Goal: Task Accomplishment & Management: Use online tool/utility

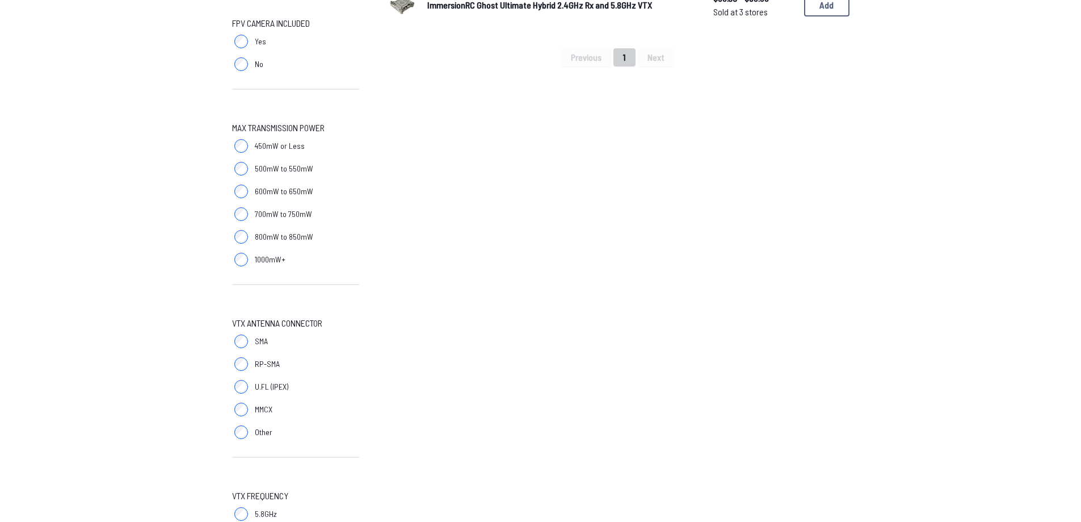
scroll to position [377, 0]
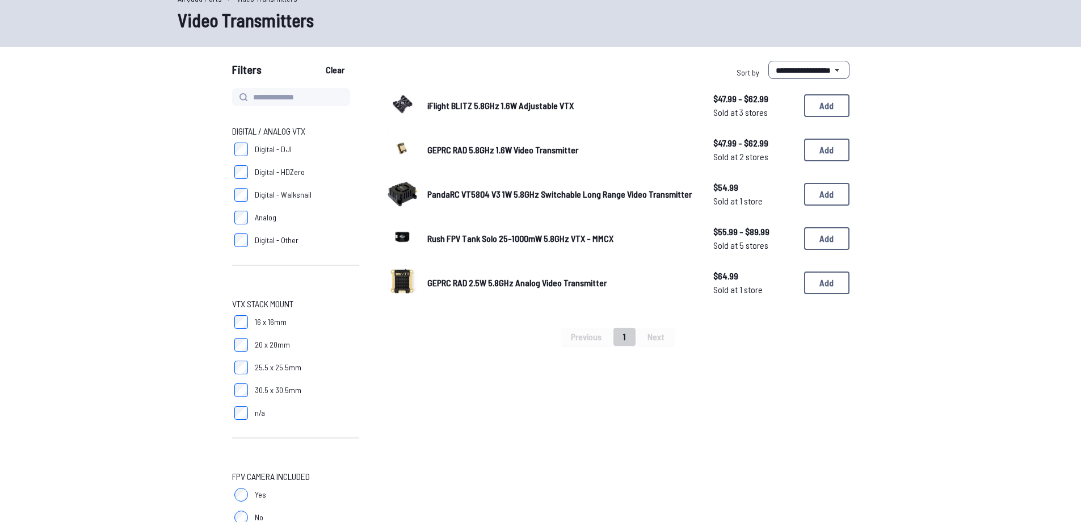
scroll to position [57, 0]
click at [337, 70] on button "Clear" at bounding box center [335, 70] width 38 height 18
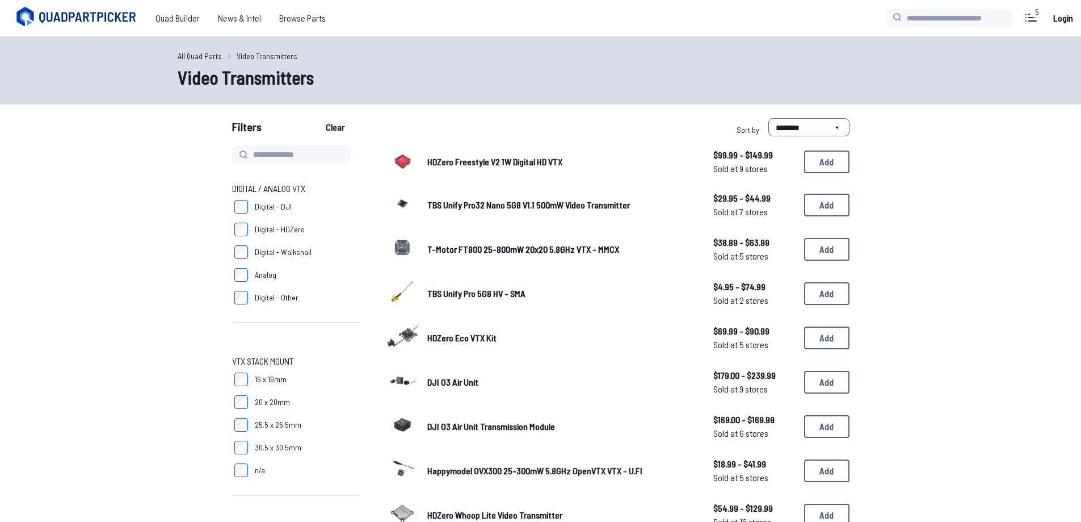
drag, startPoint x: 249, startPoint y: 281, endPoint x: 243, endPoint y: 287, distance: 8.0
click at [248, 281] on label "Analog" at bounding box center [295, 274] width 127 height 23
click at [258, 452] on span "30.5 x 30.5mm" at bounding box center [278, 447] width 47 height 11
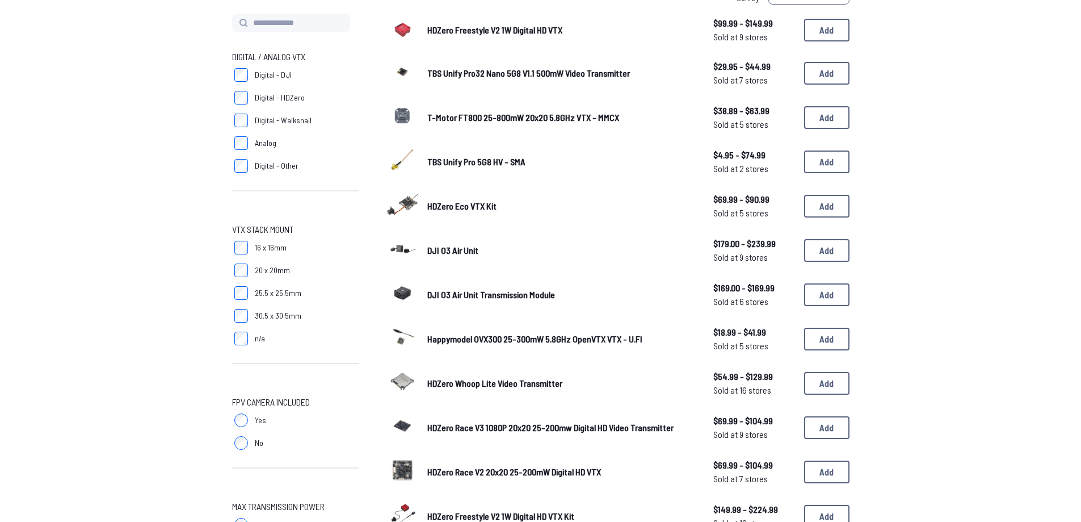
scroll to position [284, 0]
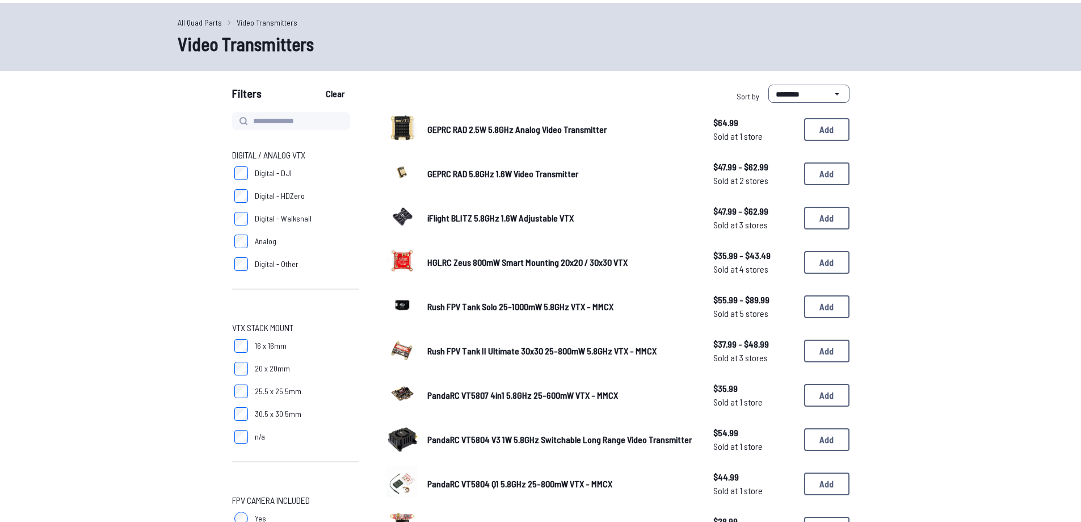
scroll to position [57, 0]
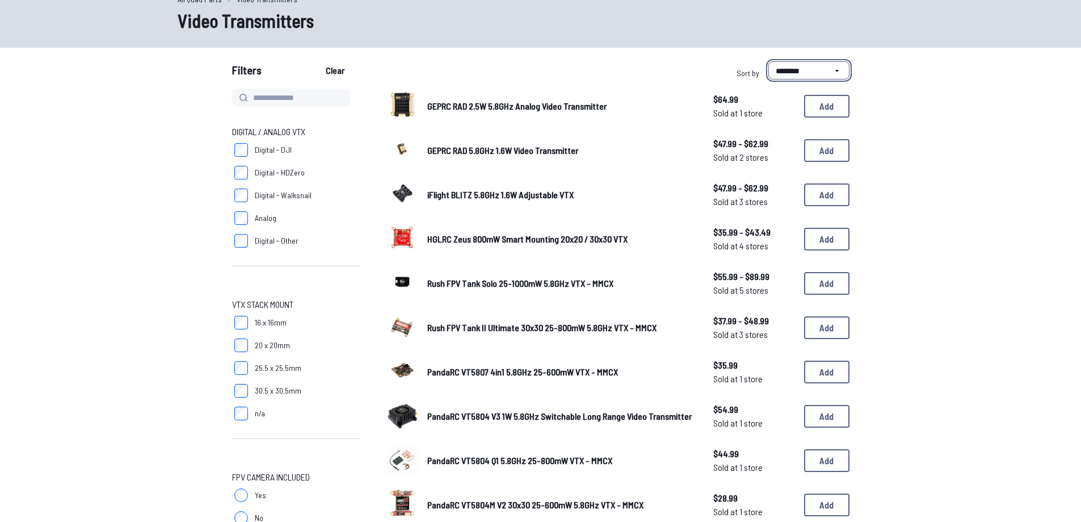
drag, startPoint x: 783, startPoint y: 64, endPoint x: 783, endPoint y: 74, distance: 10.2
click at [783, 64] on select "**********" at bounding box center [809, 70] width 81 height 18
select select "*********"
click at [769, 61] on select "**********" at bounding box center [809, 70] width 81 height 18
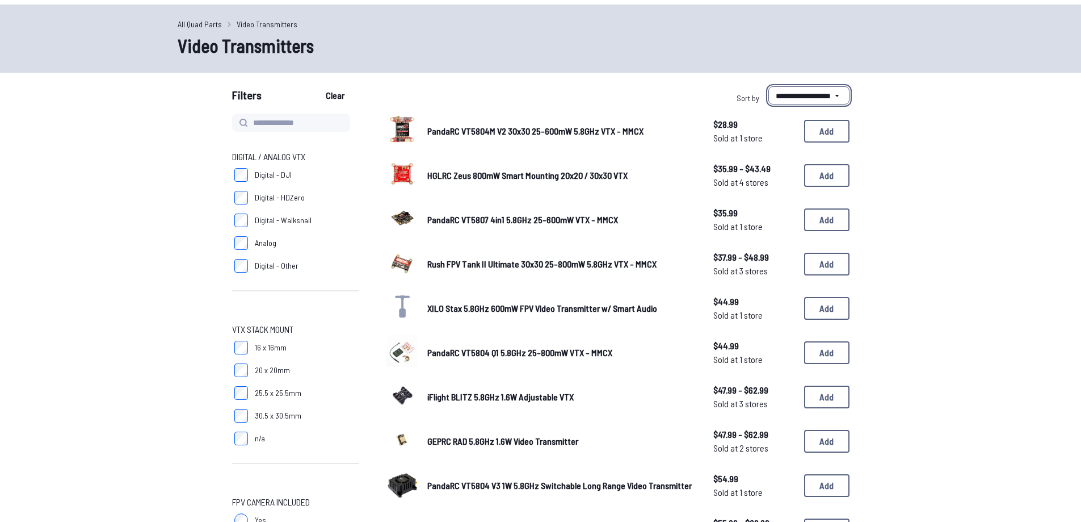
scroll to position [57, 0]
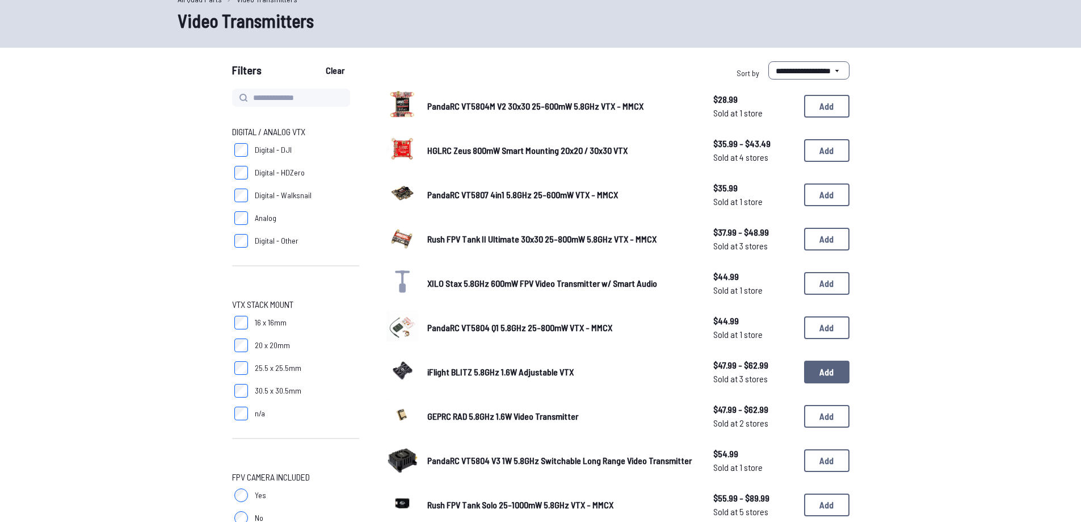
click at [832, 367] on button "Add" at bounding box center [826, 371] width 45 height 23
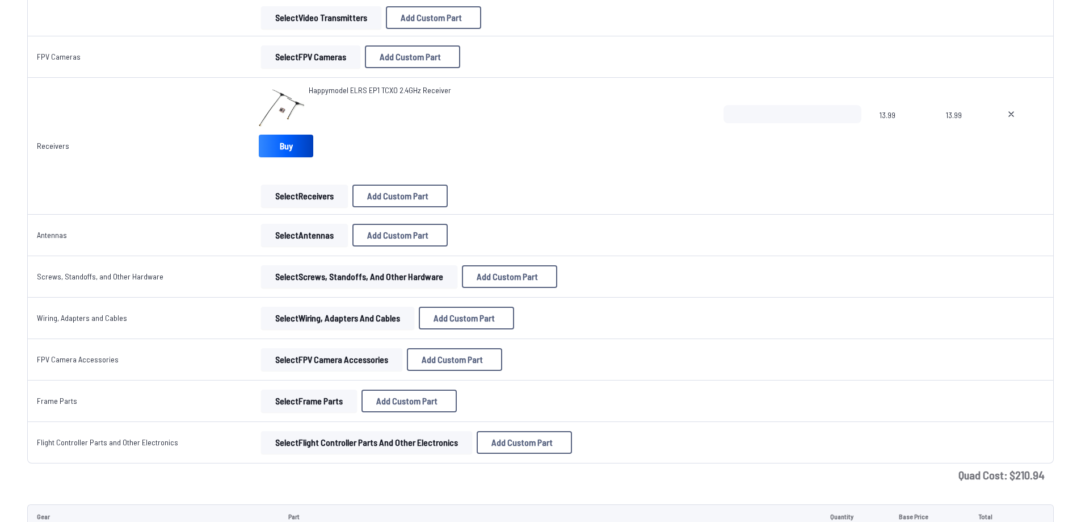
scroll to position [929, 0]
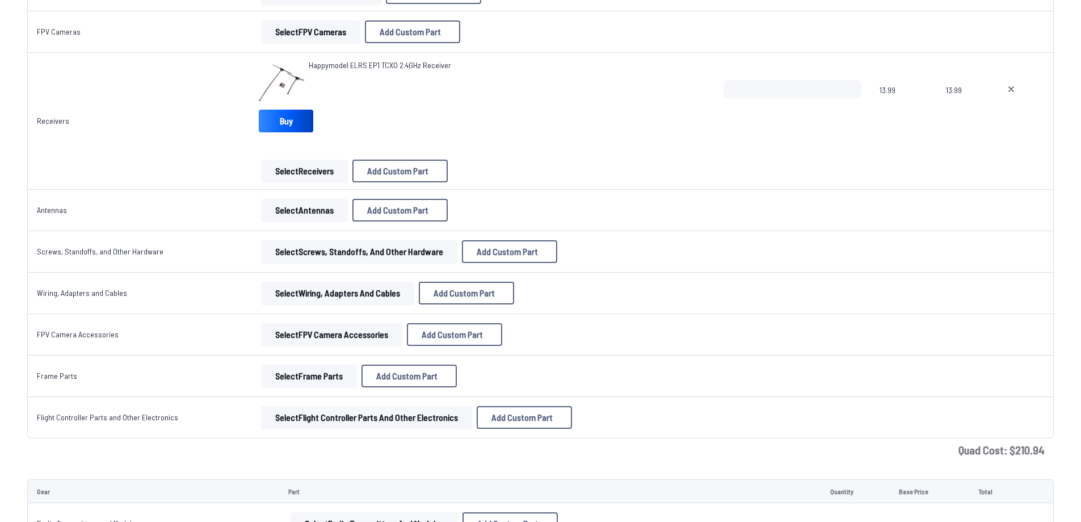
click at [286, 215] on button "Select Antennas" at bounding box center [304, 210] width 87 height 23
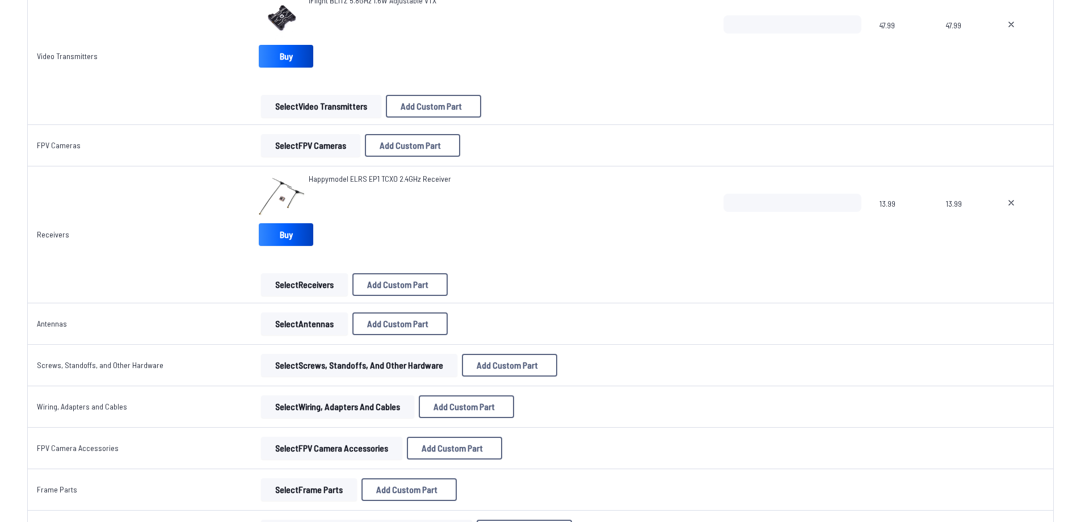
scroll to position [645, 0]
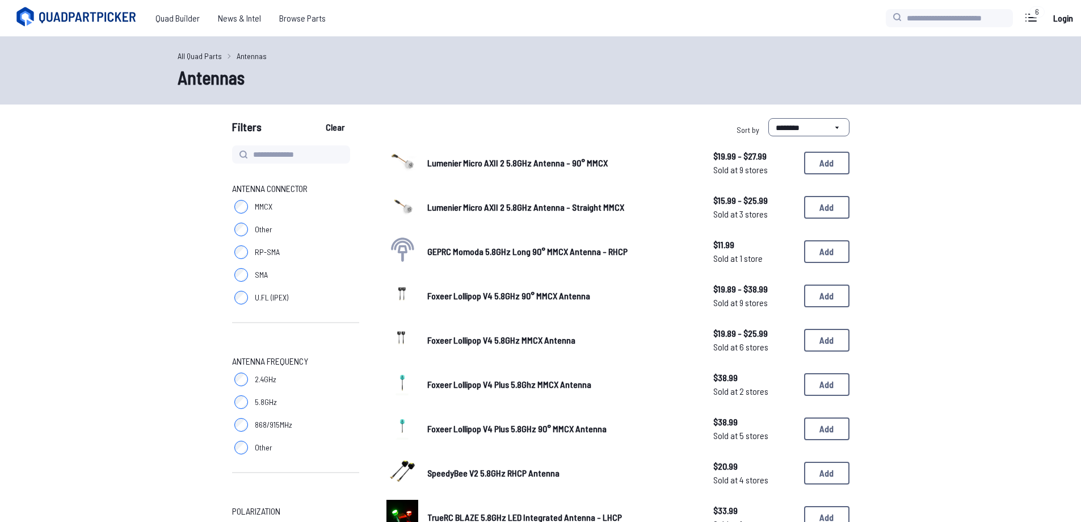
click at [241, 394] on label "5.8GHz" at bounding box center [295, 402] width 127 height 23
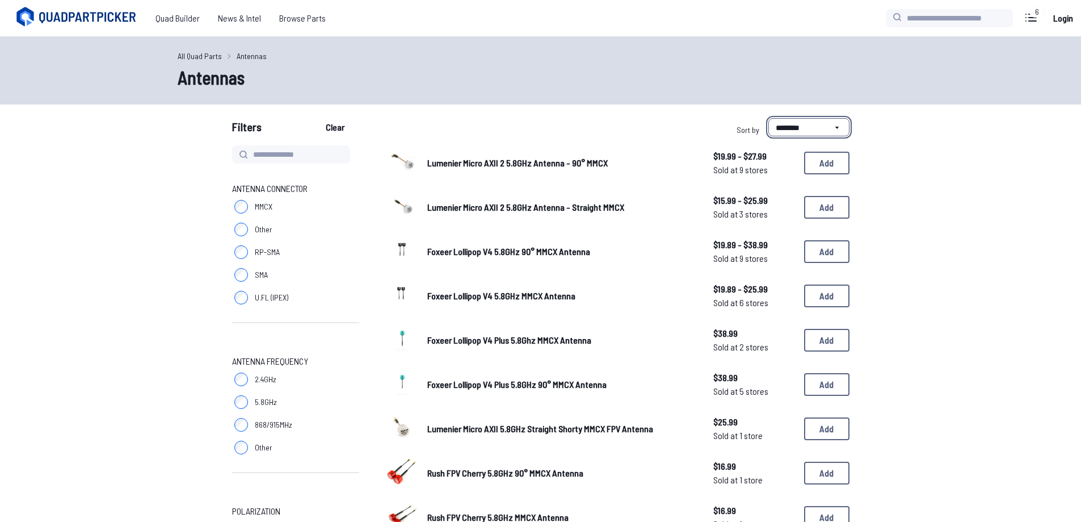
click at [800, 131] on select "**********" at bounding box center [809, 127] width 81 height 18
select select "*********"
click at [769, 118] on select "**********" at bounding box center [809, 127] width 81 height 18
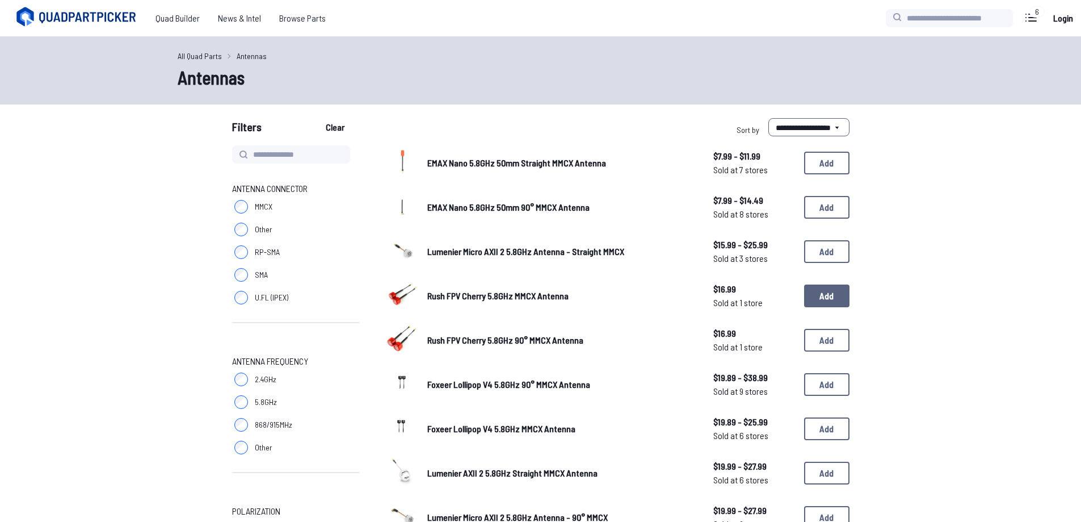
click at [808, 291] on button "Add" at bounding box center [826, 295] width 45 height 23
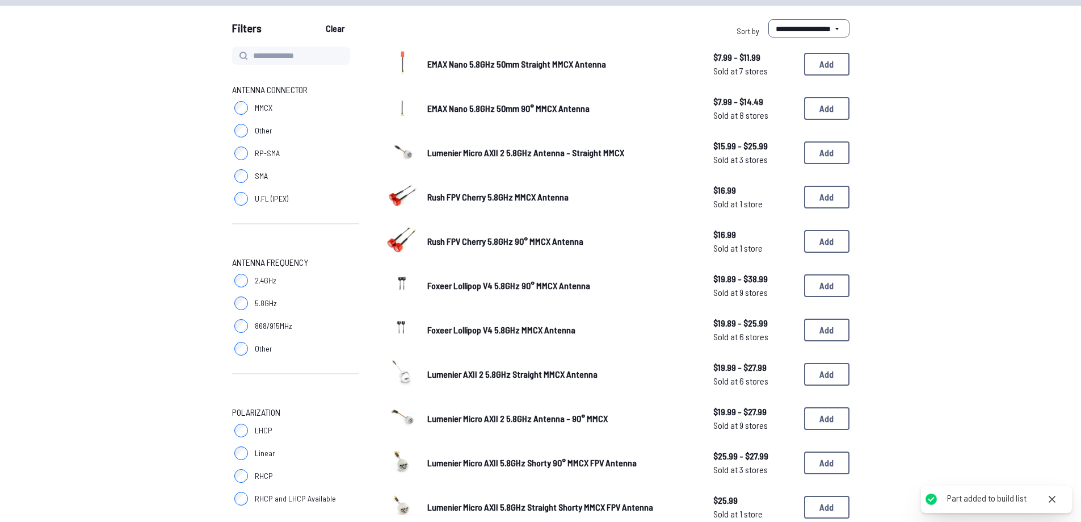
scroll to position [284, 0]
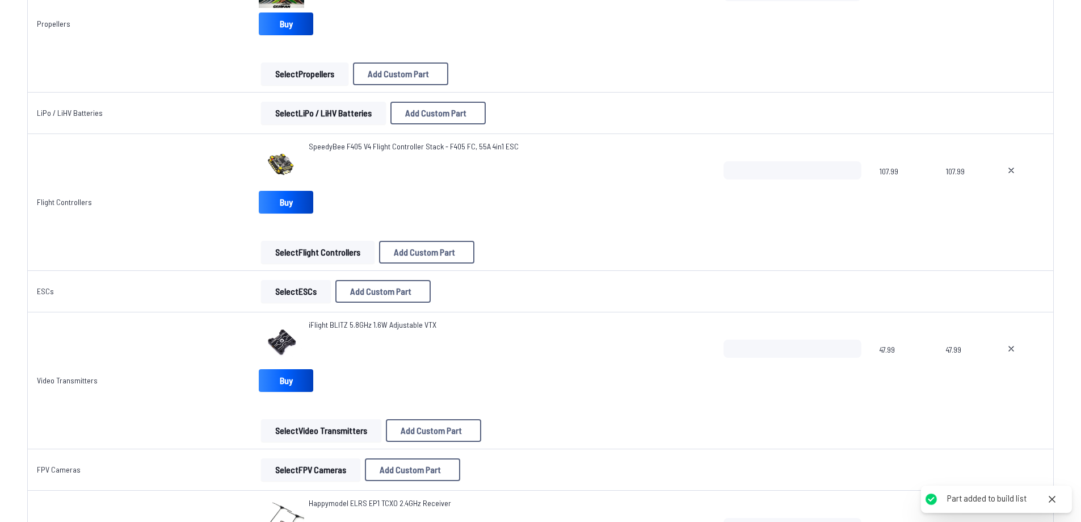
scroll to position [738, 0]
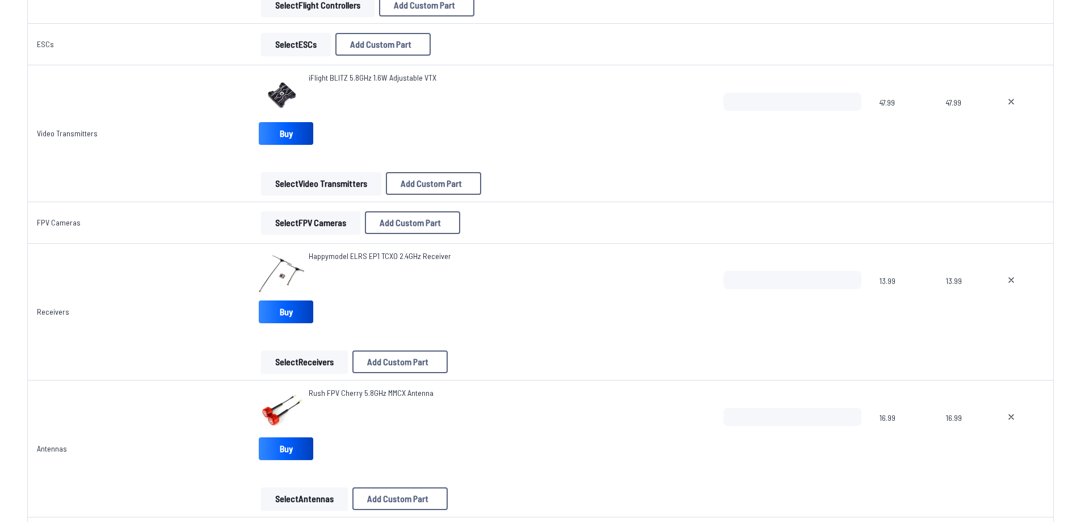
click at [328, 390] on span "Rush FPV Cherry 5.8GHz MMCX Antenna" at bounding box center [371, 393] width 125 height 10
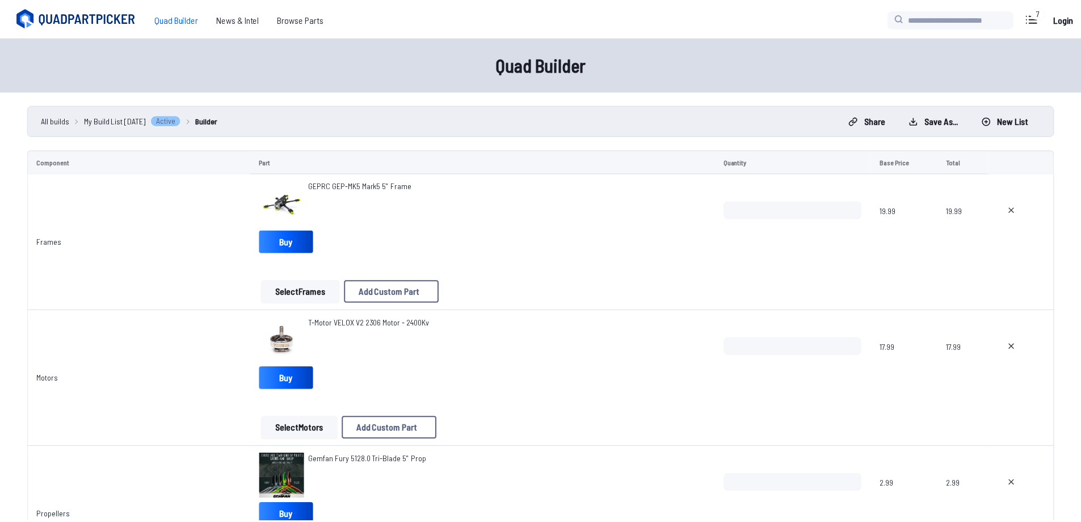
scroll to position [738, 0]
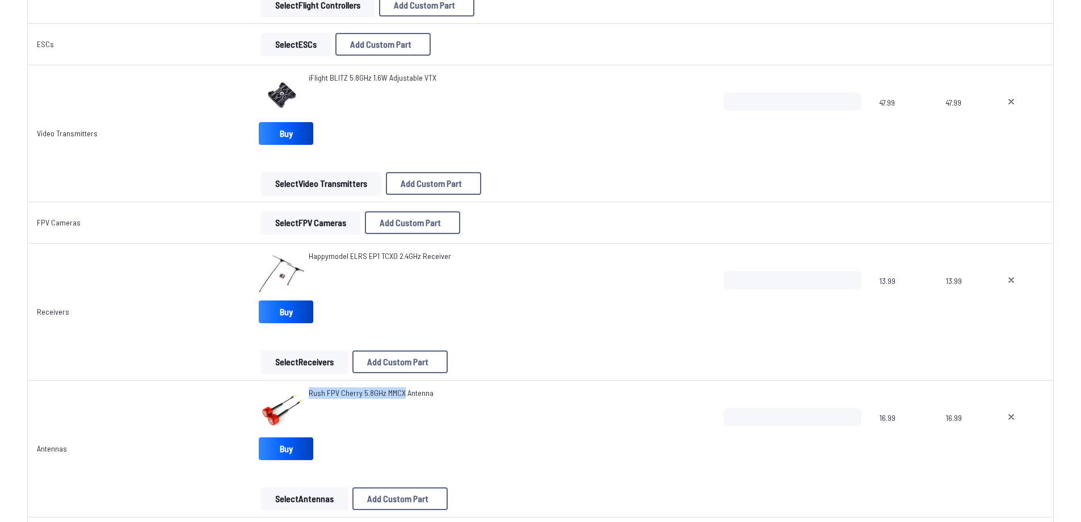
drag, startPoint x: 303, startPoint y: 393, endPoint x: 397, endPoint y: 404, distance: 94.8
click at [397, 404] on div "Rush FPV Cherry 5.8GHz MMCX Antenna" at bounding box center [482, 409] width 446 height 45
copy span "Rush FPV Cherry 5.8GHz MMCX"
click at [387, 426] on div "Rush FPV Cherry 5.8GHz MMCX Antenna" at bounding box center [371, 409] width 125 height 45
click at [376, 70] on td "iFlight BLITZ 5.8GHz 1.6W Adjustable VTX Buy Select Video Transmitters Add Cust…" at bounding box center [482, 133] width 464 height 137
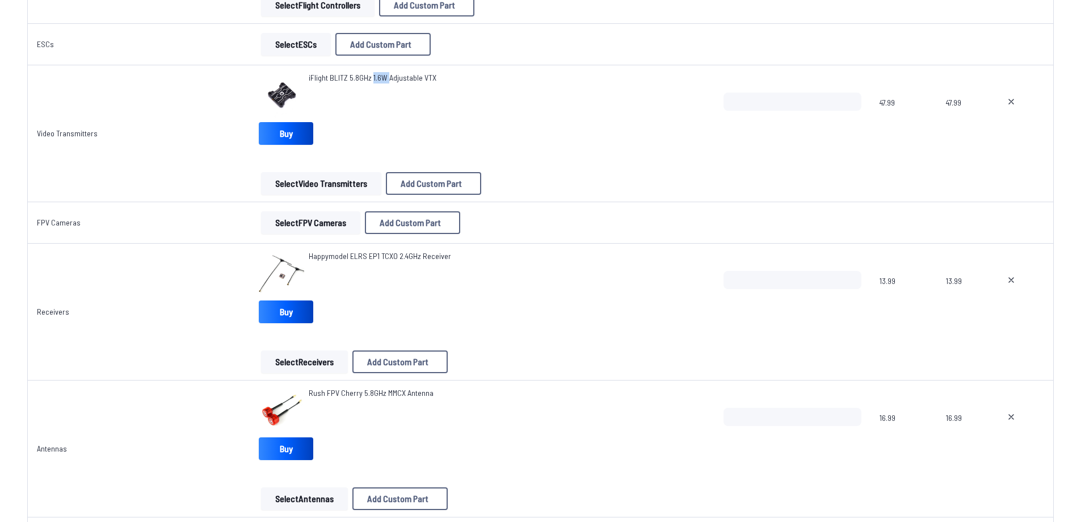
click at [376, 70] on td "iFlight BLITZ 5.8GHz 1.6W Adjustable VTX Buy Select Video Transmitters Add Cust…" at bounding box center [482, 133] width 464 height 137
click at [377, 77] on span "iFlight BLITZ 5.8GHz 1.6W Adjustable VTX" at bounding box center [373, 78] width 128 height 10
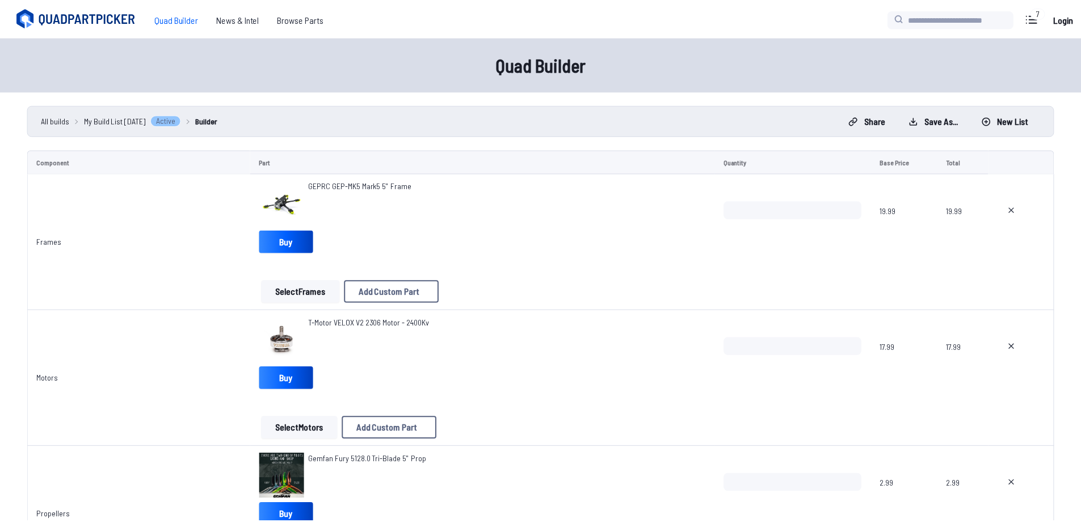
scroll to position [738, 0]
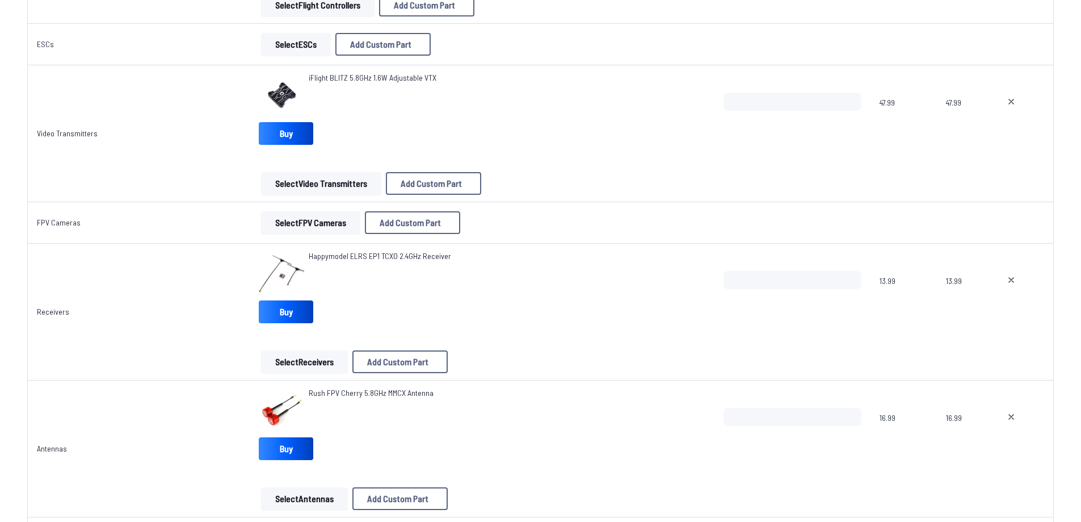
click at [400, 114] on div "iFlight BLITZ 5.8GHz 1.6W Adjustable VTX" at bounding box center [373, 94] width 128 height 45
